Goal: Task Accomplishment & Management: Use online tool/utility

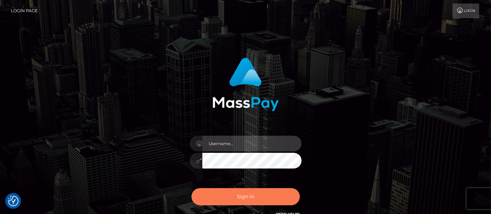
type input "matthew.wong"
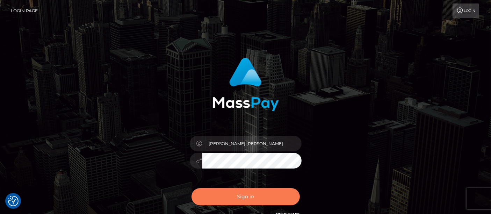
click at [244, 192] on button "Sign in" at bounding box center [246, 196] width 108 height 17
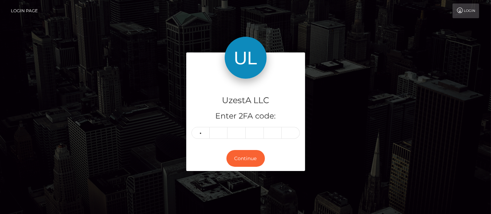
type input "2"
type input "0"
type input "4"
type input "7"
type input "0"
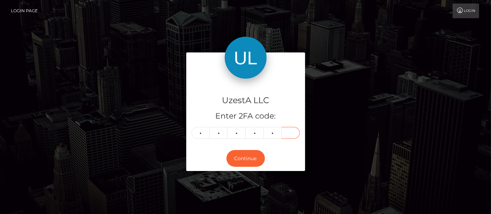
type input "3"
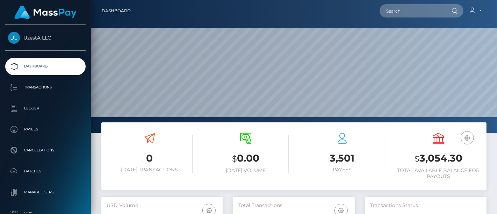
scroll to position [124, 121]
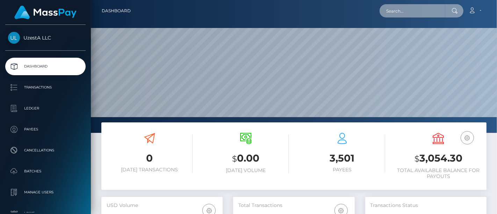
click at [410, 7] on input "text" at bounding box center [413, 10] width 66 height 13
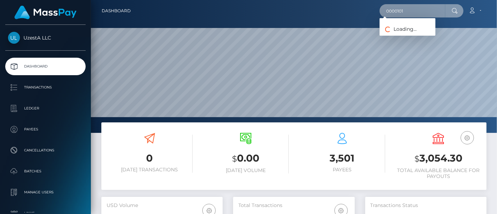
type input "0000101"
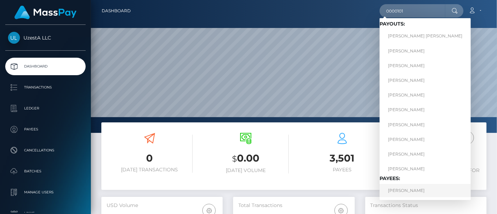
click at [414, 192] on link "Fuwen Huang" at bounding box center [425, 190] width 91 height 13
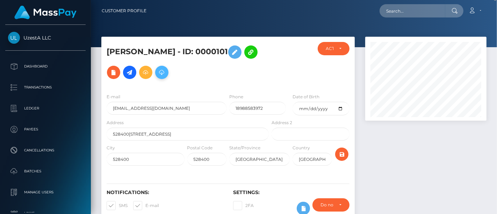
scroll to position [349467, 349429]
click at [158, 74] on icon at bounding box center [162, 72] width 8 height 9
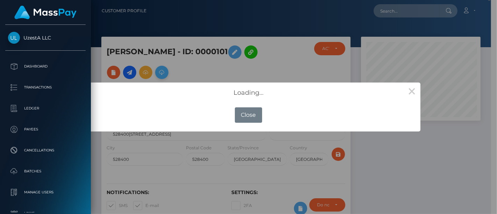
scroll to position [349467, 349431]
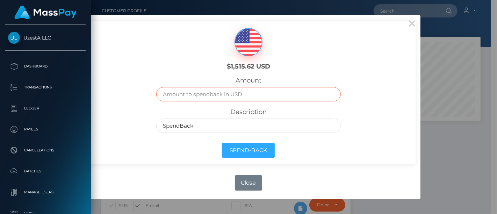
click at [191, 95] on input "text" at bounding box center [248, 94] width 184 height 14
type input "98"
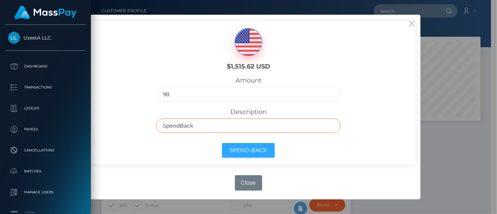
drag, startPoint x: 201, startPoint y: 126, endPoint x: 94, endPoint y: 115, distance: 107.5
click at [94, 115] on div "$1,515.62 USD Amount 98 Description SpendBack Spend-Back" at bounding box center [248, 92] width 334 height 143
paste input "HKSA2509202161"
type input "HKSA2509202161"
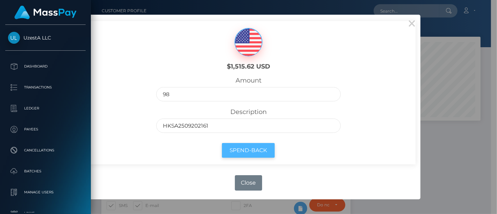
click at [253, 149] on button "Spend-Back" at bounding box center [248, 150] width 53 height 15
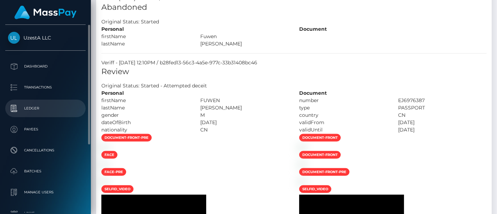
scroll to position [582, 0]
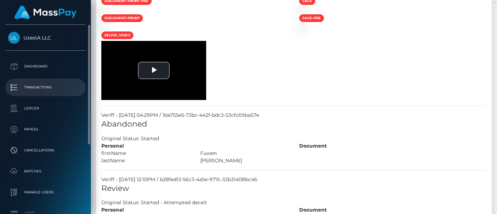
click at [38, 91] on p "Transactions" at bounding box center [45, 87] width 75 height 10
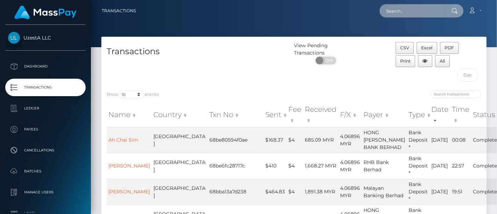
click at [422, 8] on input "text" at bounding box center [413, 10] width 66 height 13
type input "0000101"
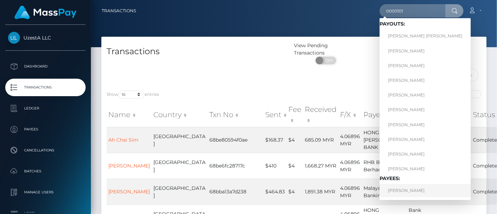
click at [395, 191] on link "[PERSON_NAME]" at bounding box center [425, 190] width 91 height 13
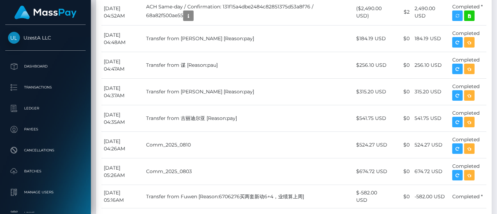
scroll to position [1864, 0]
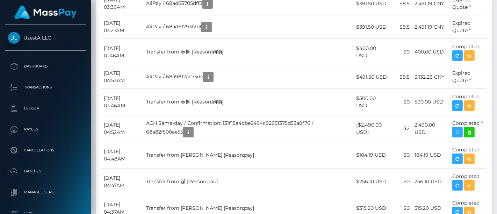
drag, startPoint x: 139, startPoint y: 101, endPoint x: 105, endPoint y: 88, distance: 36.7
copy td "September 9, 2025 04:58AM"
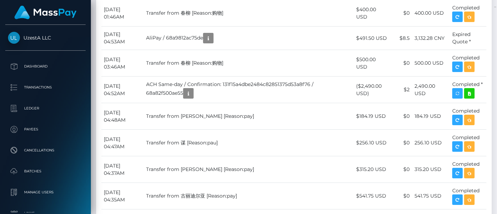
scroll to position [1748, 0]
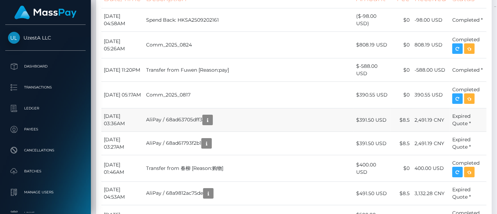
drag, startPoint x: 494, startPoint y: 116, endPoint x: 483, endPoint y: 102, distance: 17.5
click at [494, 116] on div at bounding box center [494, 107] width 5 height 214
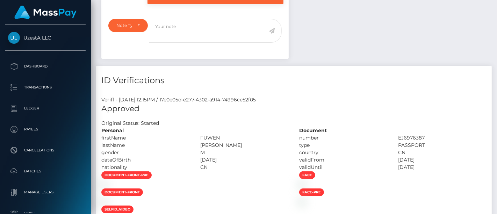
scroll to position [84, 121]
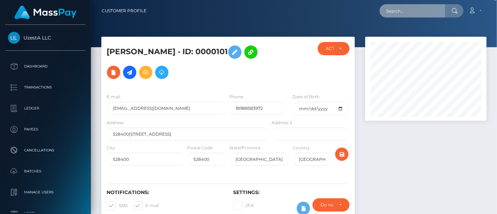
click at [424, 7] on input "text" at bounding box center [413, 10] width 66 height 13
paste input "1355281"
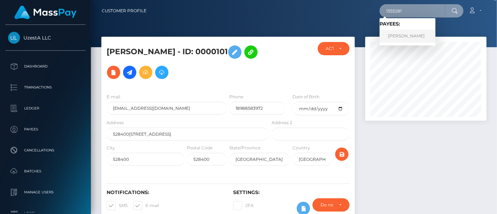
type input "1355281"
click at [411, 38] on link "春柳 贾" at bounding box center [408, 36] width 56 height 13
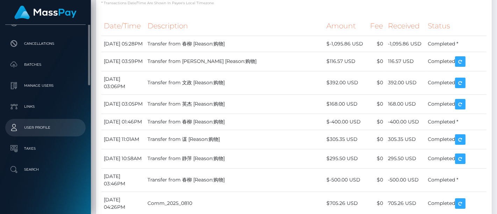
scroll to position [29, 0]
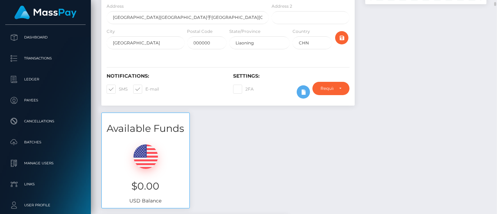
scroll to position [0, 0]
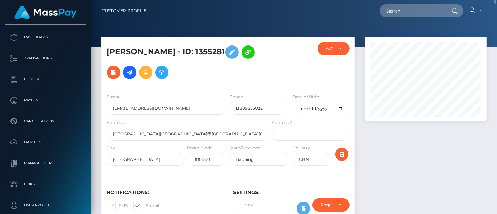
click at [414, 6] on nav "Customer Profile Loading... Loading... Account" at bounding box center [294, 11] width 406 height 22
click at [414, 7] on input "text" at bounding box center [413, 10] width 66 height 13
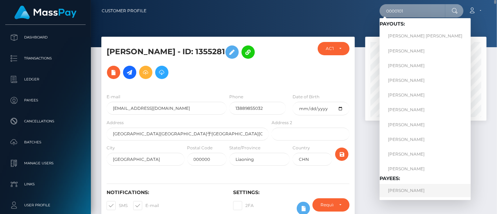
type input "0000101"
click at [392, 190] on link "Fuwen Huang" at bounding box center [425, 190] width 91 height 13
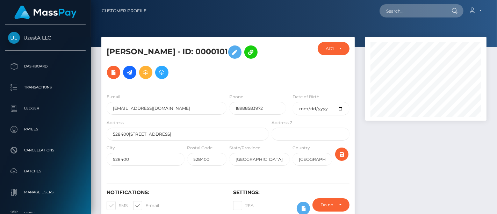
scroll to position [84, 121]
click at [158, 69] on icon at bounding box center [162, 72] width 8 height 9
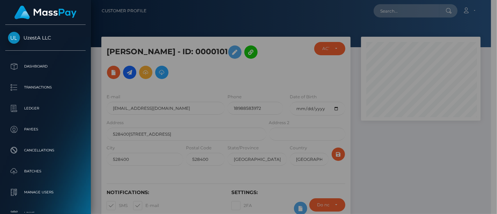
scroll to position [349467, 349431]
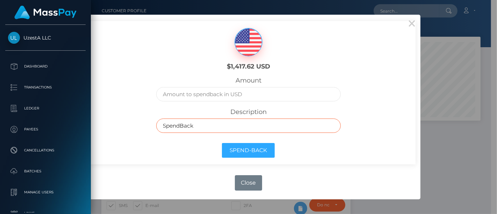
drag, startPoint x: 205, startPoint y: 123, endPoint x: 138, endPoint y: 112, distance: 68.1
click at [138, 112] on div "$1,417.62 USD Amount Description SpendBack Spend-Back" at bounding box center [248, 92] width 334 height 143
paste input "HKSA2509202162"
type input "HKSA2509202162"
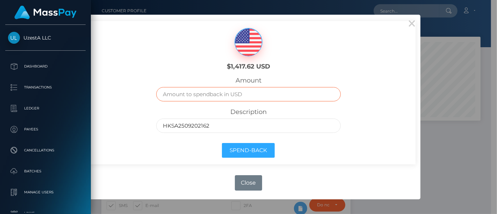
click at [197, 94] on input "text" at bounding box center [248, 94] width 184 height 14
type input "98"
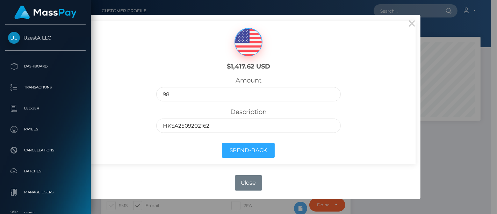
click at [177, 163] on div "Spend-Back" at bounding box center [248, 151] width 195 height 25
click at [245, 152] on button "Spend-Back" at bounding box center [248, 150] width 53 height 15
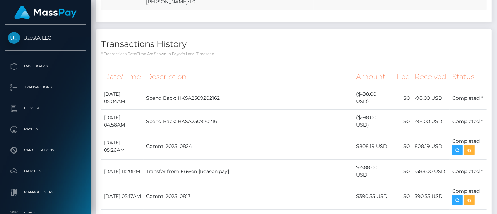
scroll to position [1903, 0]
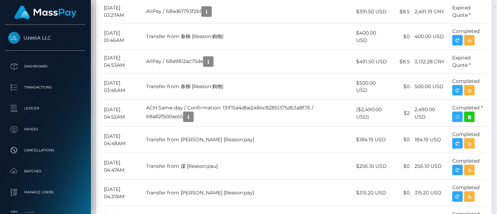
drag, startPoint x: 149, startPoint y: 59, endPoint x: 104, endPoint y: 44, distance: 47.9
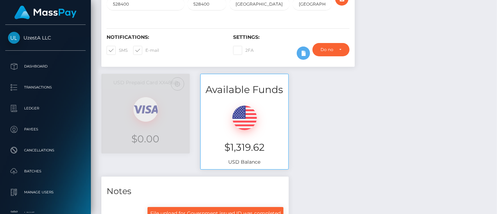
scroll to position [0, 0]
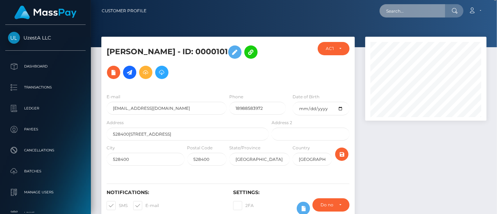
click at [419, 13] on input "text" at bounding box center [413, 10] width 66 height 13
paste input "1355281"
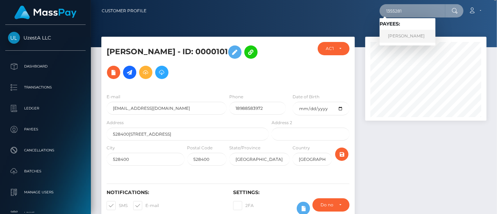
type input "1355281"
click at [399, 34] on link "春柳 贾" at bounding box center [408, 36] width 56 height 13
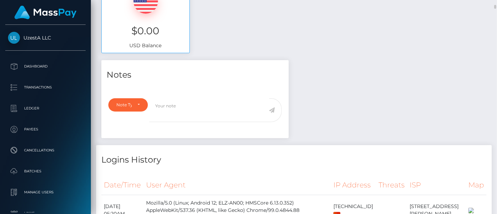
scroll to position [78, 0]
